Goal: Information Seeking & Learning: Learn about a topic

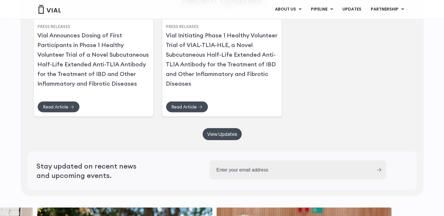
scroll to position [1670, 0]
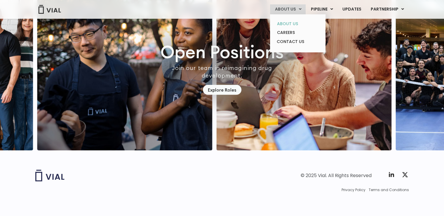
click at [287, 22] on link "ABOUT US" at bounding box center [297, 23] width 51 height 9
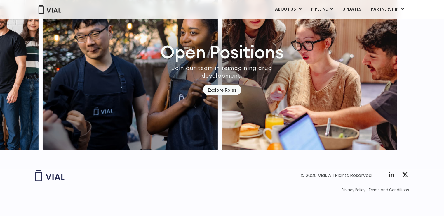
scroll to position [1670, 0]
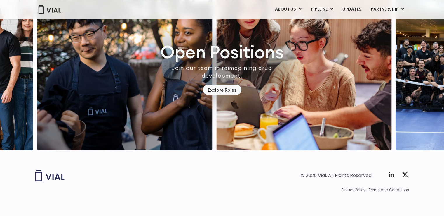
click at [352, 186] on div "© 2025 Vial. All Rights Reserved Twitter X Logo Privacy Policy Terms and Condit…" at bounding box center [222, 180] width 374 height 23
click at [354, 188] on span "Privacy Policy" at bounding box center [354, 189] width 24 height 5
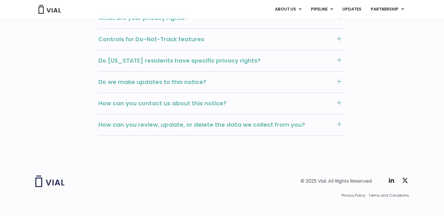
scroll to position [707, 0]
